Goal: Use online tool/utility: Utilize a website feature to perform a specific function

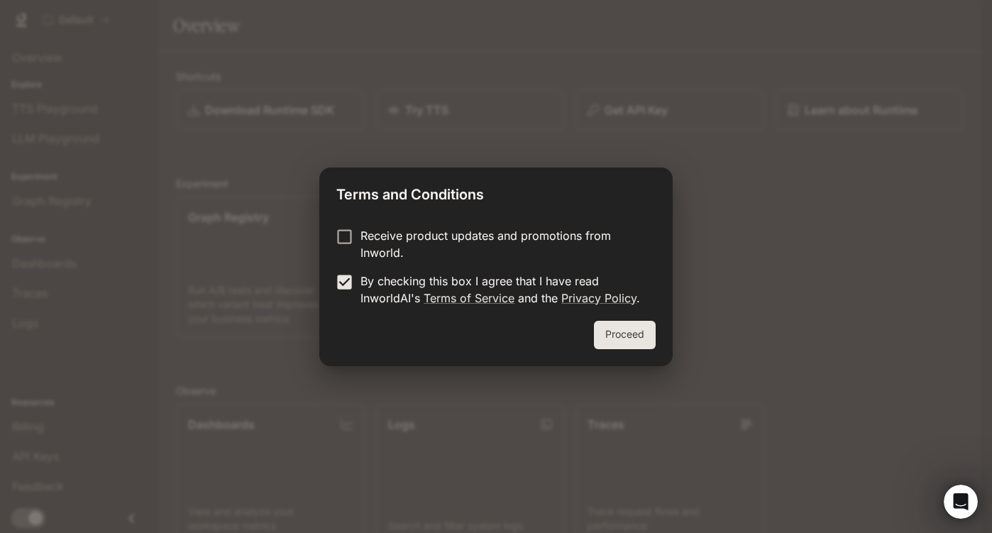
click at [648, 345] on button "Proceed" at bounding box center [625, 335] width 62 height 28
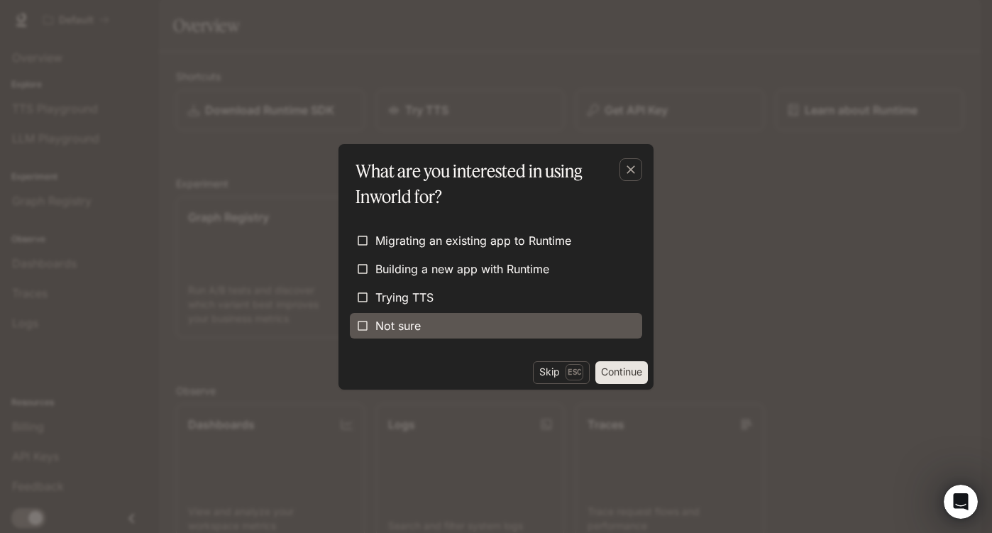
click at [375, 320] on span "Not sure" at bounding box center [397, 325] width 45 height 17
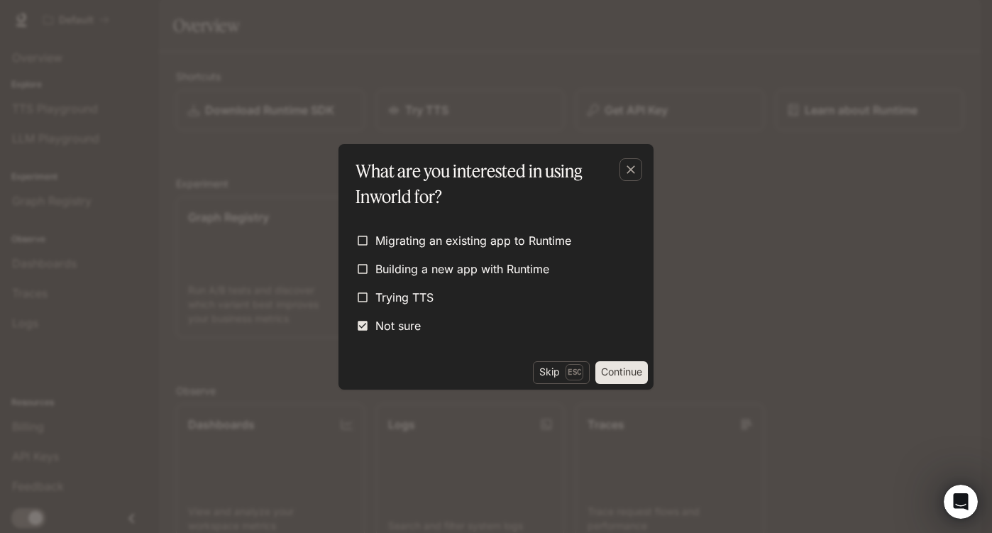
click at [608, 380] on button "Continue" at bounding box center [622, 372] width 53 height 23
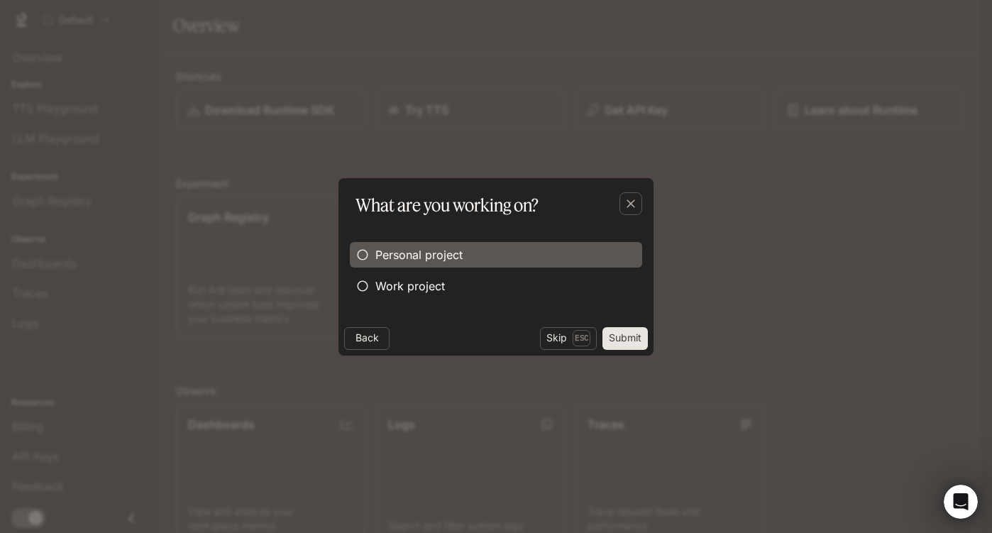
click at [509, 260] on label "Personal project" at bounding box center [496, 255] width 292 height 26
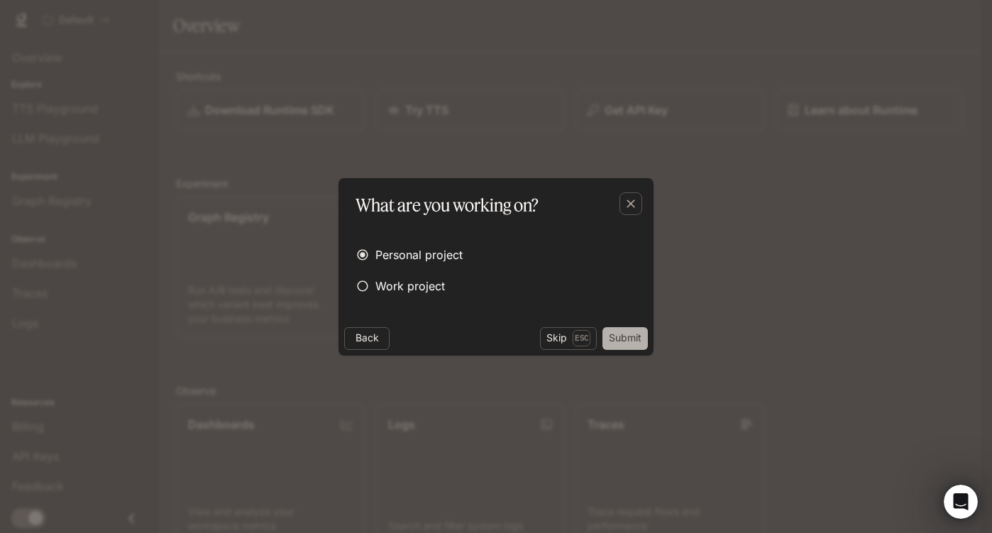
click at [638, 340] on button "Submit" at bounding box center [625, 338] width 45 height 23
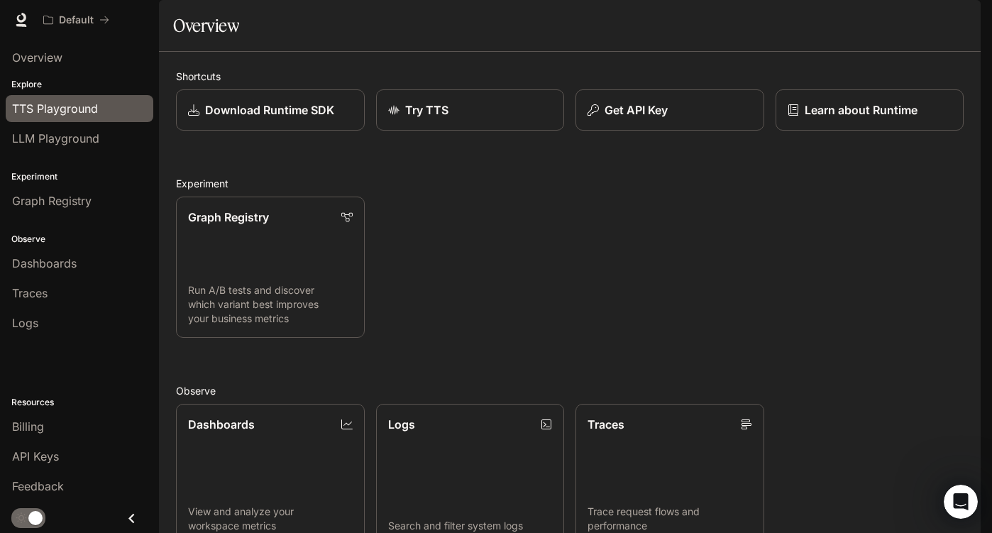
click at [92, 116] on span "TTS Playground" at bounding box center [55, 108] width 86 height 17
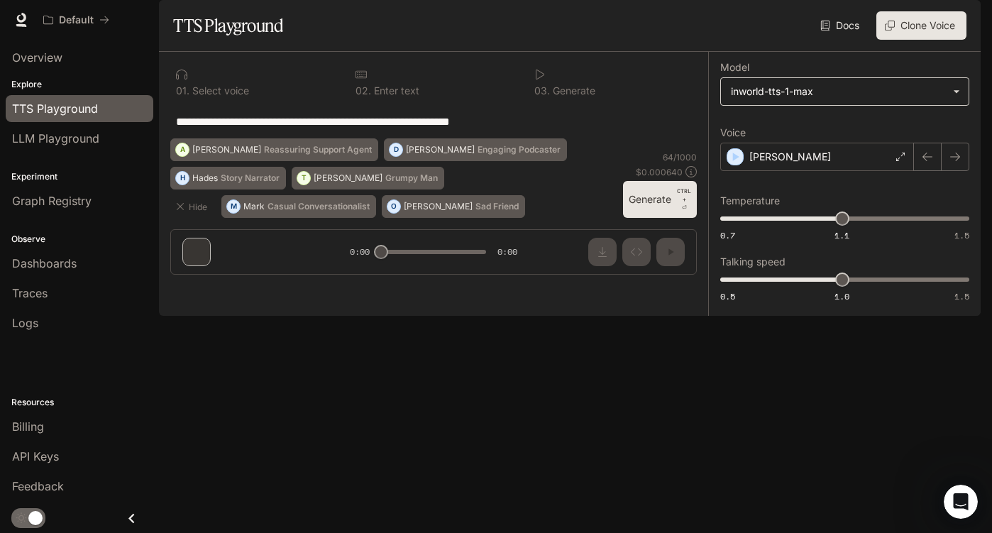
click at [896, 121] on body "**********" at bounding box center [496, 266] width 992 height 533
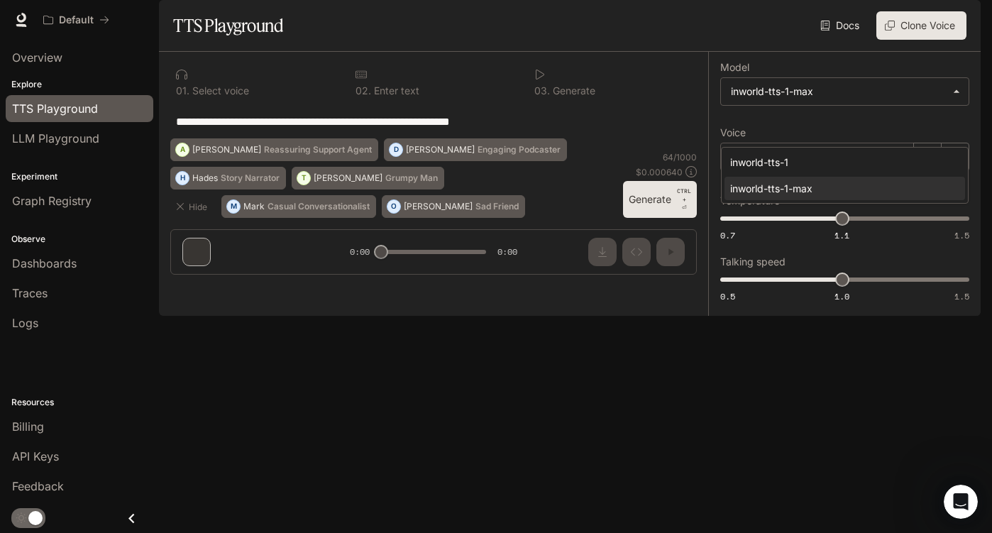
click at [748, 87] on div at bounding box center [496, 266] width 992 height 533
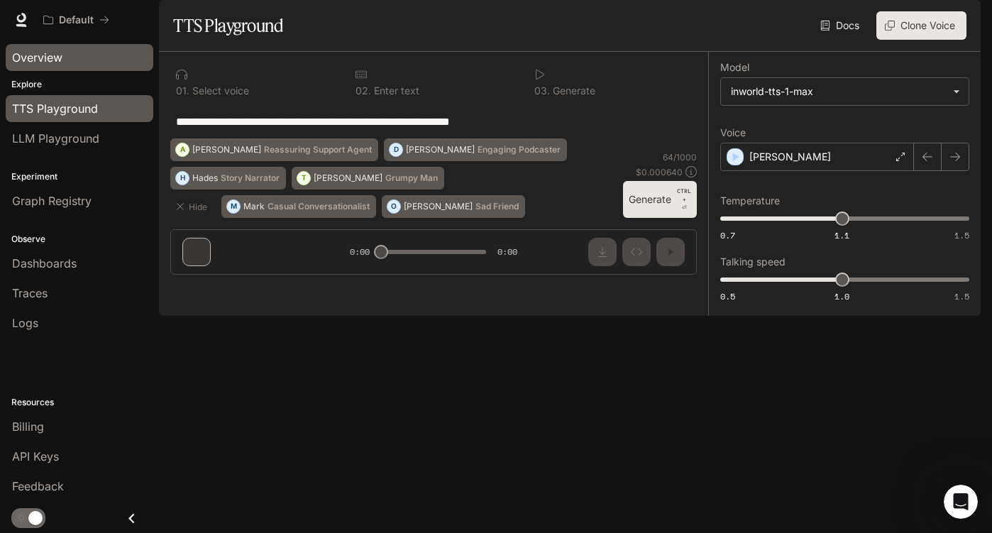
click at [92, 62] on div "Overview" at bounding box center [79, 57] width 135 height 17
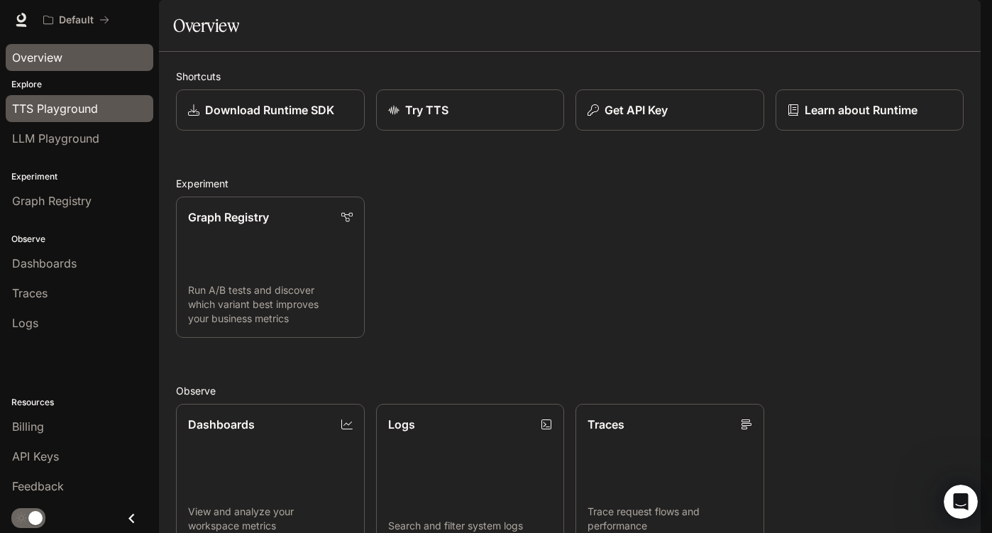
click at [55, 111] on span "TTS Playground" at bounding box center [55, 108] width 86 height 17
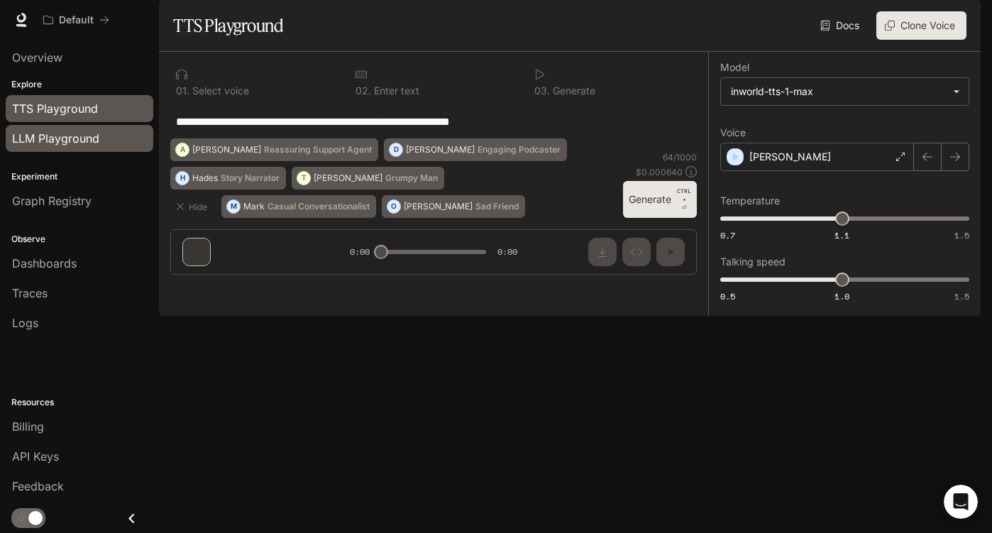
click at [104, 143] on div "LLM Playground" at bounding box center [79, 138] width 135 height 17
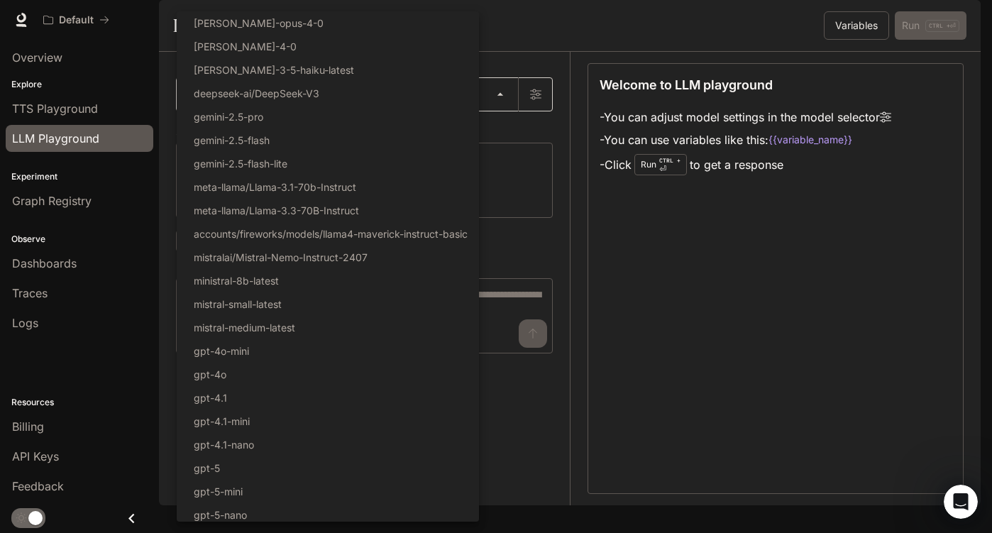
click at [338, 124] on body "Skip to main content Default Runtime Runtime Documentation Documentation Portal…" at bounding box center [496, 266] width 992 height 533
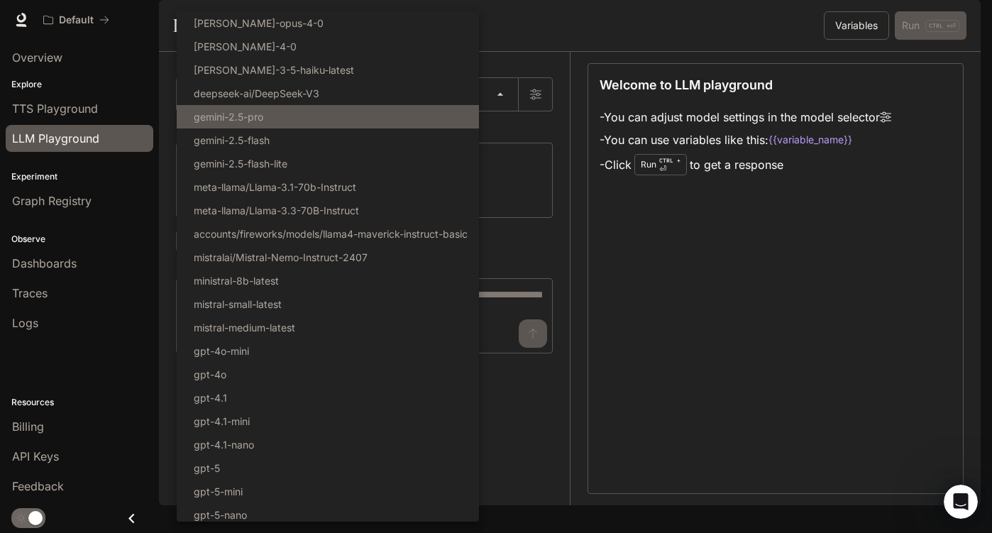
scroll to position [75, 0]
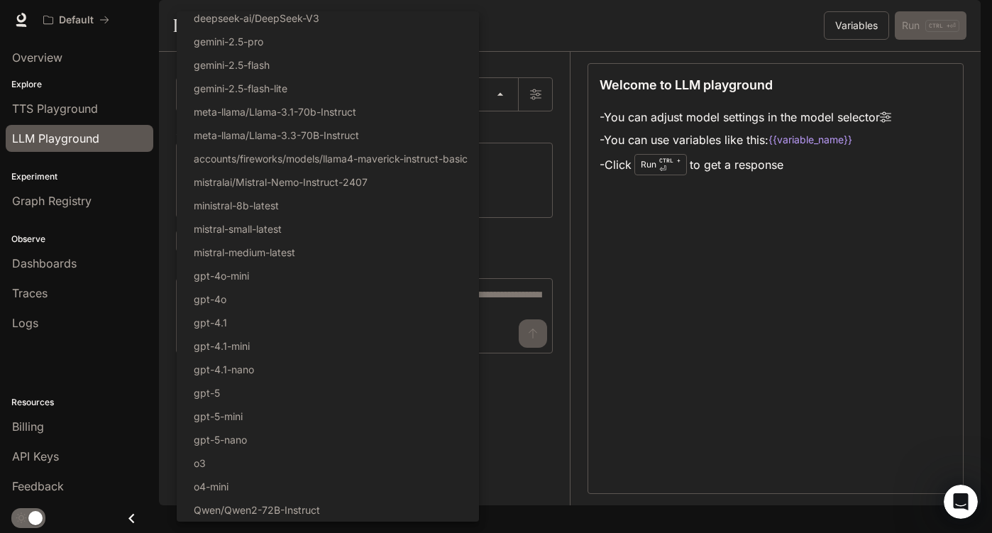
click at [542, 273] on div at bounding box center [496, 266] width 992 height 533
